Goal: Find specific page/section

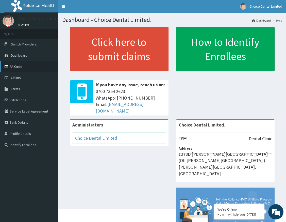
click at [23, 65] on link "PA Code" at bounding box center [29, 66] width 58 height 11
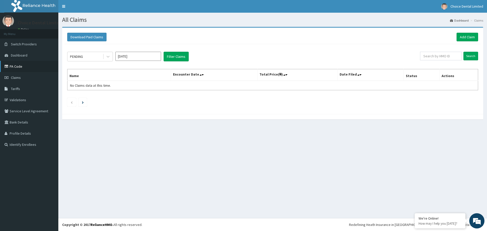
click at [26, 67] on link "PA Code" at bounding box center [29, 66] width 58 height 11
